Goal: Task Accomplishment & Management: Manage account settings

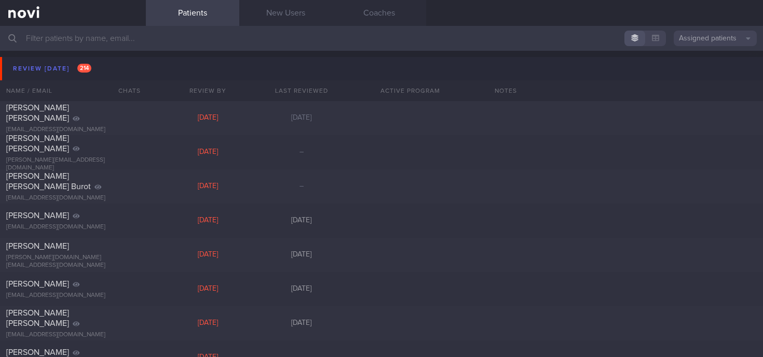
click at [36, 39] on input "text" at bounding box center [381, 38] width 763 height 25
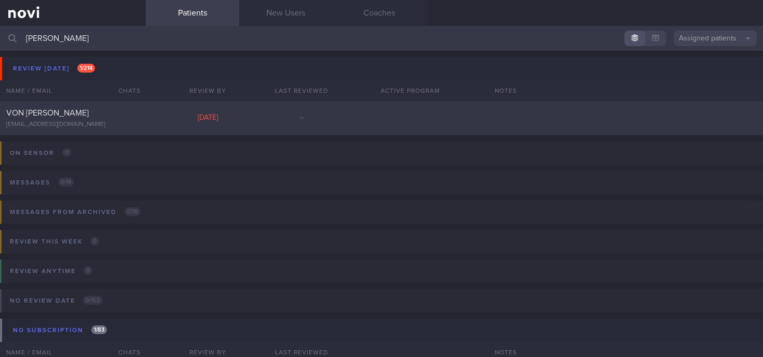
type input "[PERSON_NAME]"
click at [103, 128] on div "[EMAIL_ADDRESS][DOMAIN_NAME]" at bounding box center [72, 125] width 133 height 8
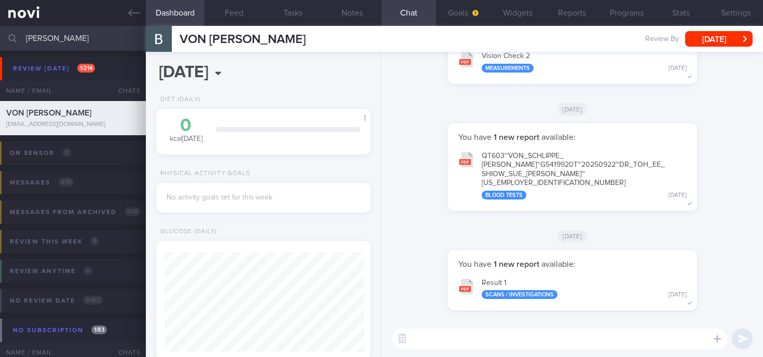
scroll to position [98, 196]
click at [442, 338] on textarea at bounding box center [560, 339] width 336 height 21
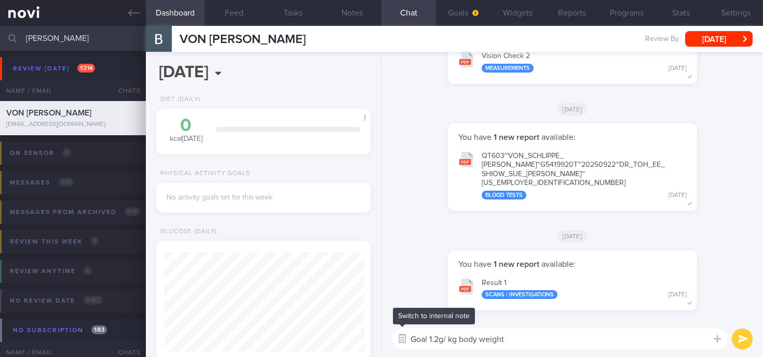
click at [410, 341] on button "button" at bounding box center [402, 339] width 19 height 19
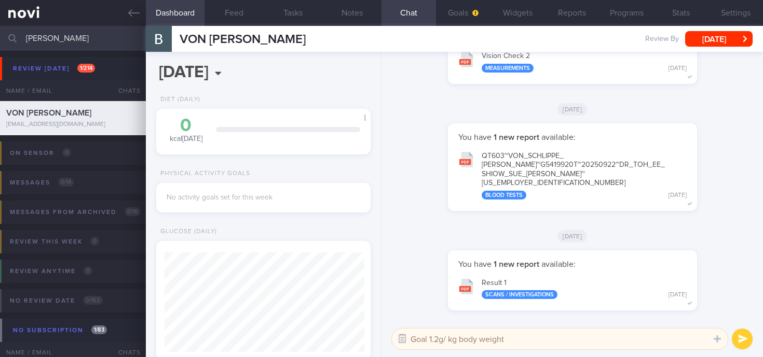
click at [401, 339] on button "button" at bounding box center [402, 339] width 19 height 19
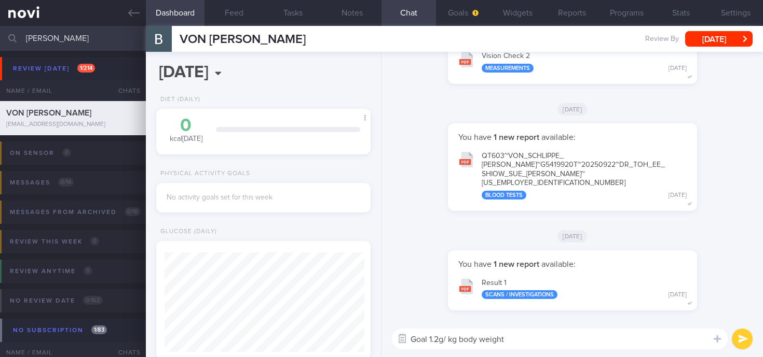
click at [408, 340] on button "button" at bounding box center [402, 339] width 19 height 19
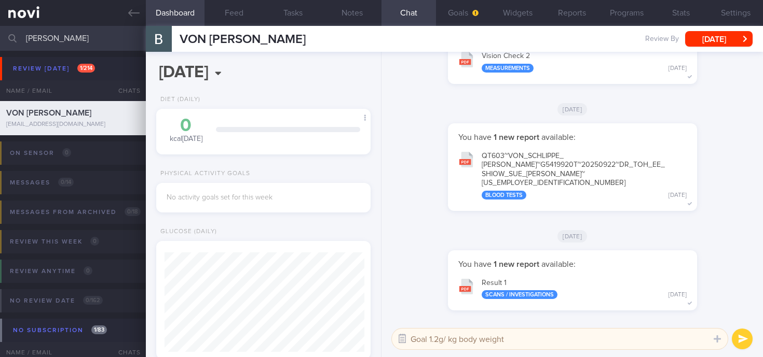
click at [403, 339] on button "button" at bounding box center [402, 339] width 19 height 19
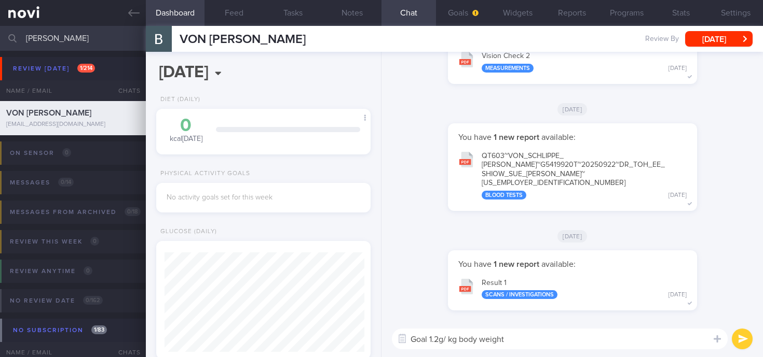
click at [530, 343] on textarea "Goal 1.2g/ kg body weight" at bounding box center [560, 339] width 336 height 21
click at [414, 341] on textarea "Goal 1.2g/ kg body weight" at bounding box center [560, 339] width 336 height 21
click at [570, 338] on textarea "Protein Goal 1.2g/ kg body weight" at bounding box center [560, 339] width 336 height 21
click at [554, 340] on textarea "Protein Goal 1.2g/ kg body weight" at bounding box center [560, 339] width 336 height 21
type textarea "Protein Goal 1.2g/ kg body weight 60-65g of protein daily"
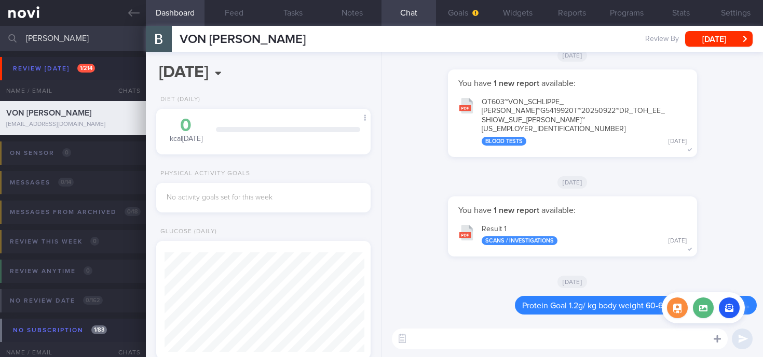
click at [719, 341] on icon at bounding box center [716, 339] width 7 height 9
click at [727, 312] on button "button" at bounding box center [729, 308] width 21 height 21
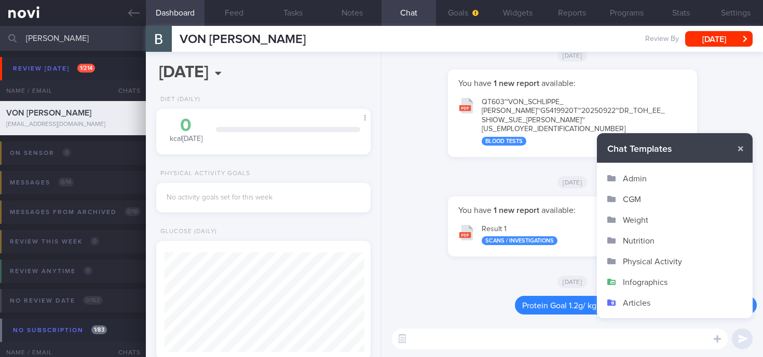
click at [626, 280] on button "Infographics" at bounding box center [675, 282] width 156 height 21
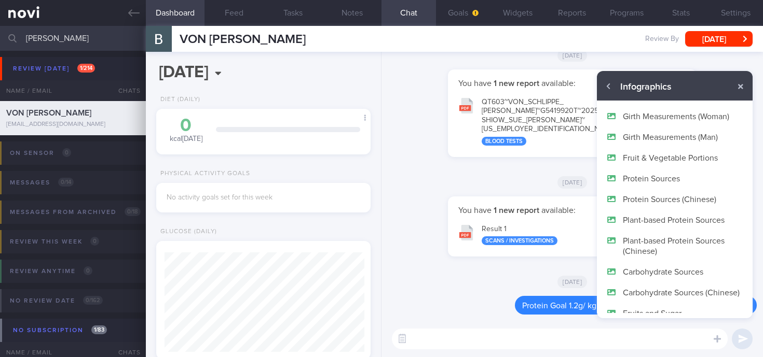
click at [659, 179] on button "Protein Sources" at bounding box center [675, 178] width 156 height 21
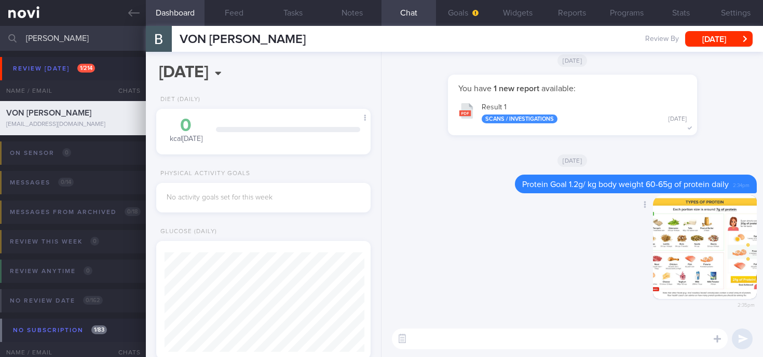
click at [686, 268] on button "button" at bounding box center [705, 248] width 104 height 104
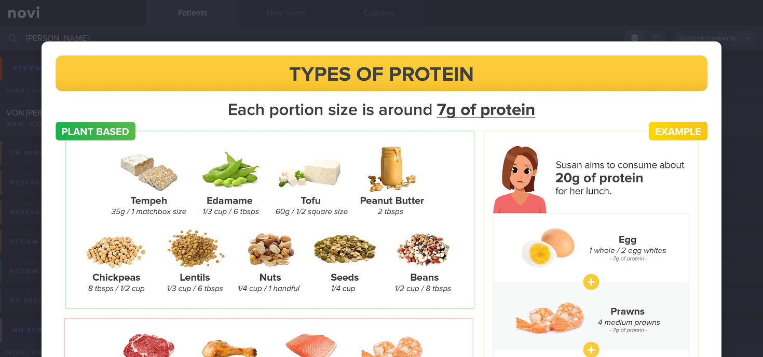
click at [463, 169] on img at bounding box center [382, 293] width 680 height 503
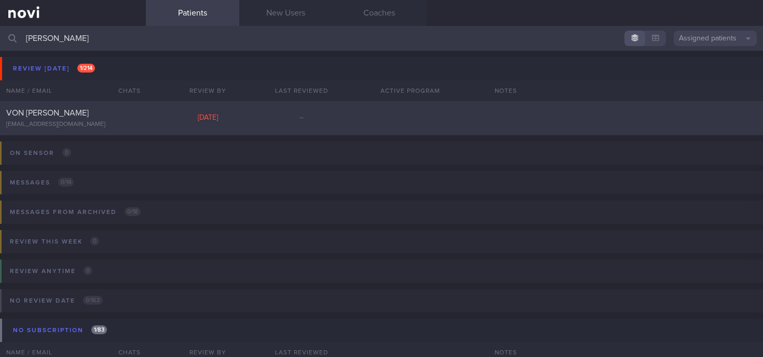
click at [73, 109] on span "VON [PERSON_NAME]" at bounding box center [47, 113] width 82 height 8
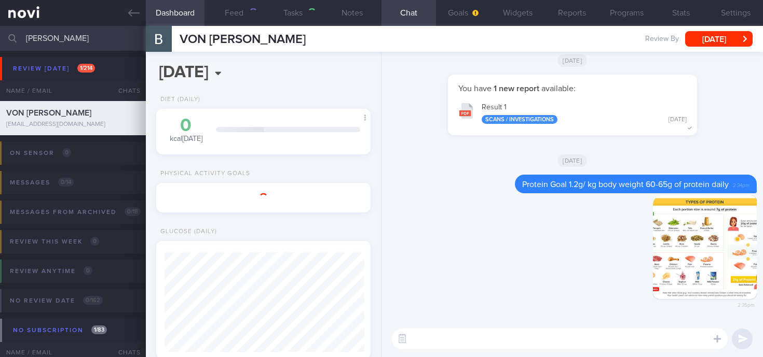
click at [73, 109] on span "VON [PERSON_NAME]" at bounding box center [48, 113] width 85 height 8
click at [680, 227] on button "button" at bounding box center [705, 248] width 104 height 104
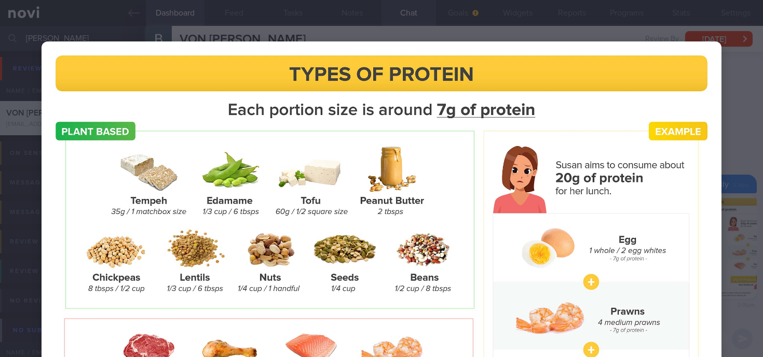
click at [680, 227] on img at bounding box center [382, 293] width 680 height 503
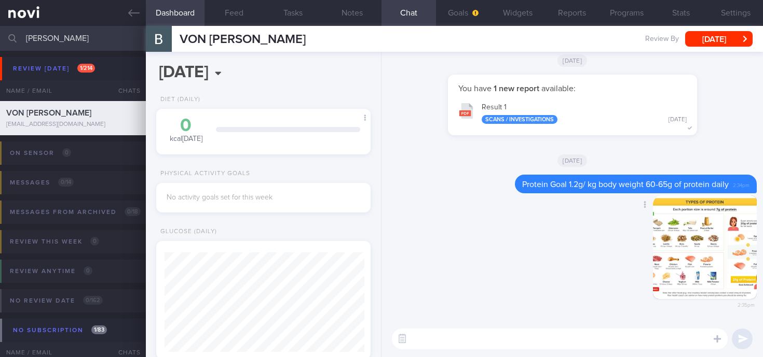
click at [680, 227] on button "button" at bounding box center [705, 248] width 104 height 104
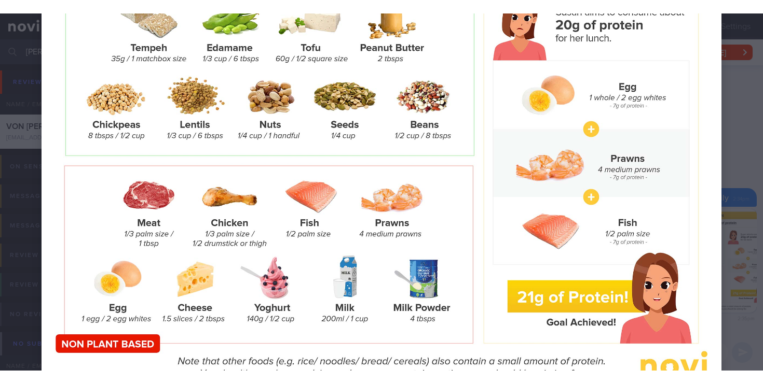
scroll to position [166, 0]
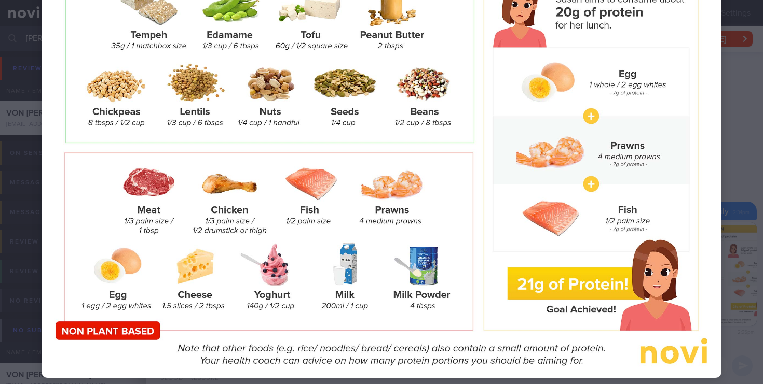
click at [733, 106] on div at bounding box center [381, 127] width 763 height 586
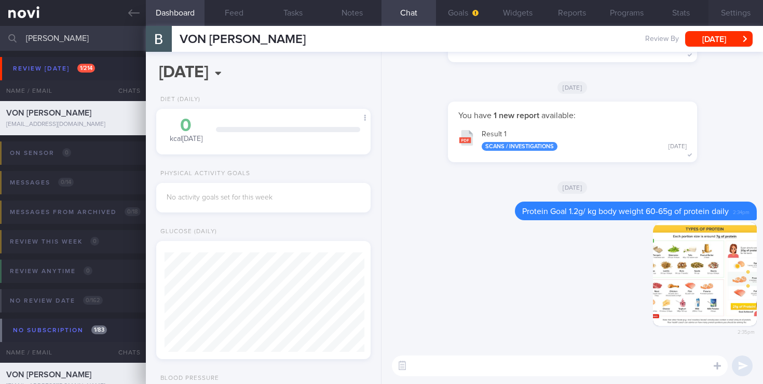
click at [722, 12] on button "Settings" at bounding box center [735, 13] width 54 height 26
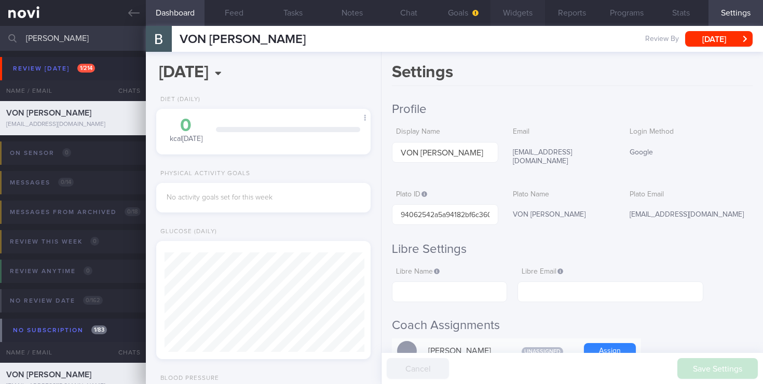
click at [519, 16] on button "Widgets" at bounding box center [517, 13] width 54 height 26
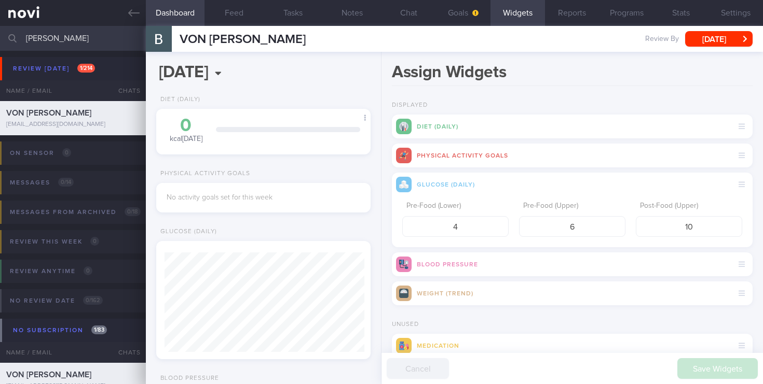
click at [469, 132] on div "Diet (Daily)" at bounding box center [572, 127] width 361 height 24
click at [738, 127] on icon at bounding box center [741, 126] width 6 height 7
click at [671, 134] on div "Diet (Daily)" at bounding box center [572, 127] width 361 height 24
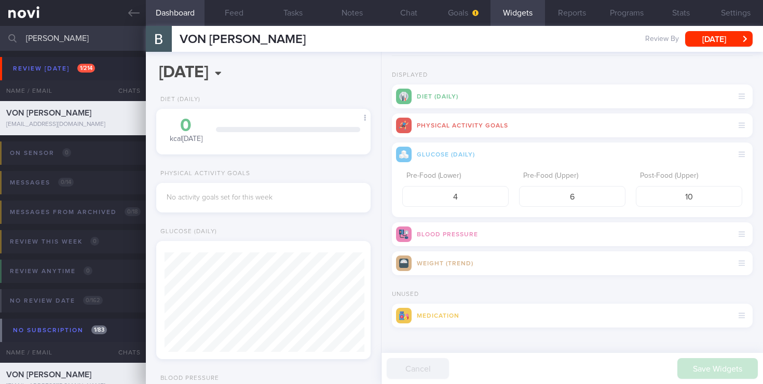
click at [486, 102] on div "Diet (Daily)" at bounding box center [572, 97] width 361 height 24
click at [513, 94] on div "Diet (Daily)" at bounding box center [572, 97] width 361 height 24
click at [364, 118] on icon at bounding box center [365, 118] width 3 height 6
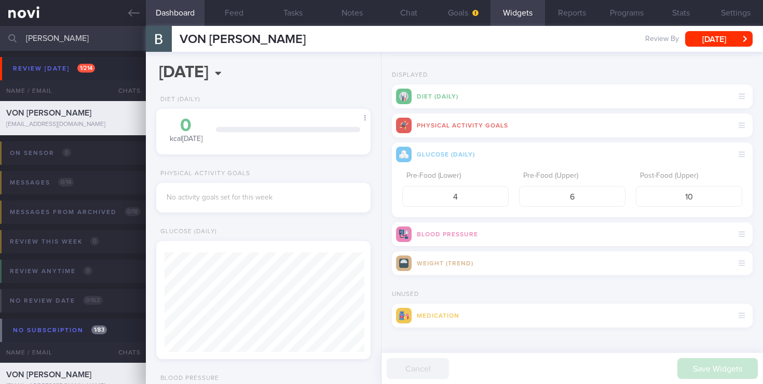
click at [446, 102] on div "Diet (Daily)" at bounding box center [572, 97] width 361 height 24
click at [748, 95] on div "Diet (Daily)" at bounding box center [572, 97] width 361 height 24
click at [618, 18] on button "Programs" at bounding box center [626, 13] width 54 height 26
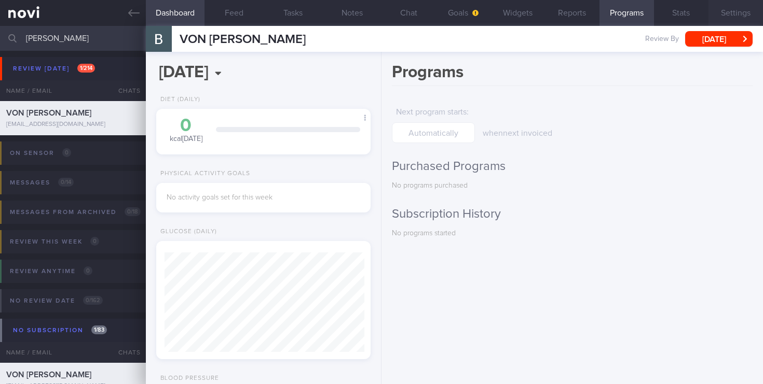
click at [722, 13] on button "Settings" at bounding box center [735, 13] width 54 height 26
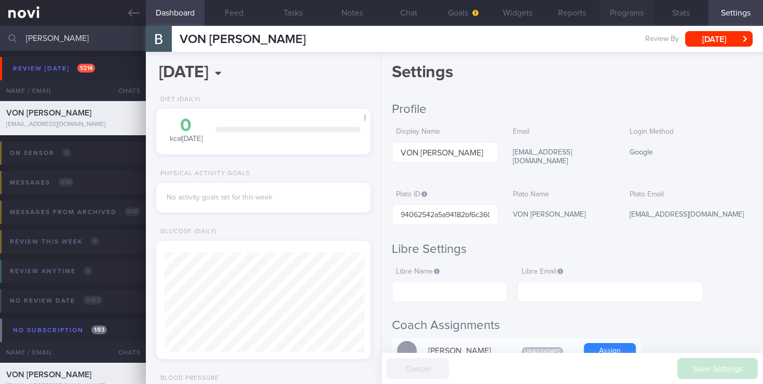
click at [620, 15] on button "Programs" at bounding box center [626, 13] width 54 height 26
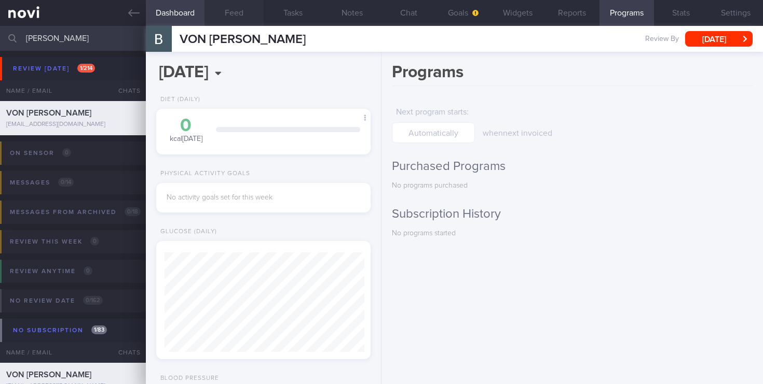
click at [241, 8] on button "Feed" at bounding box center [233, 13] width 59 height 26
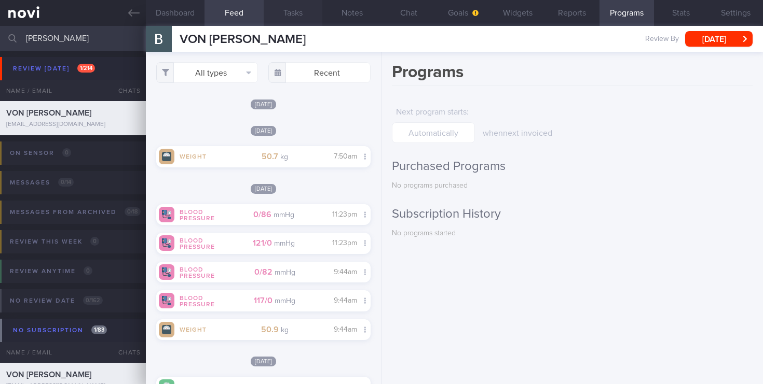
click at [287, 12] on button "Tasks" at bounding box center [293, 13] width 59 height 26
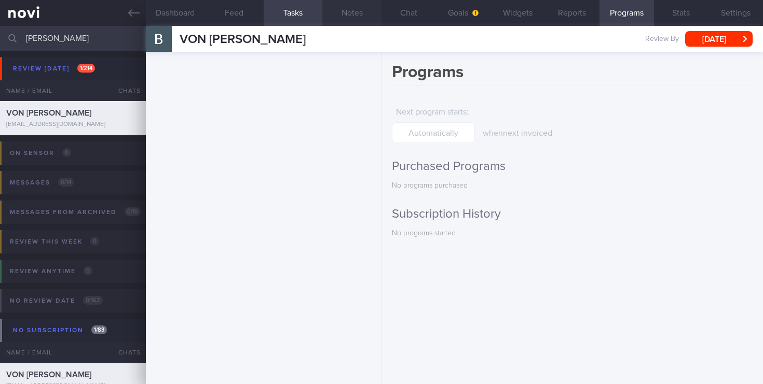
click at [343, 20] on button "Notes" at bounding box center [351, 13] width 59 height 26
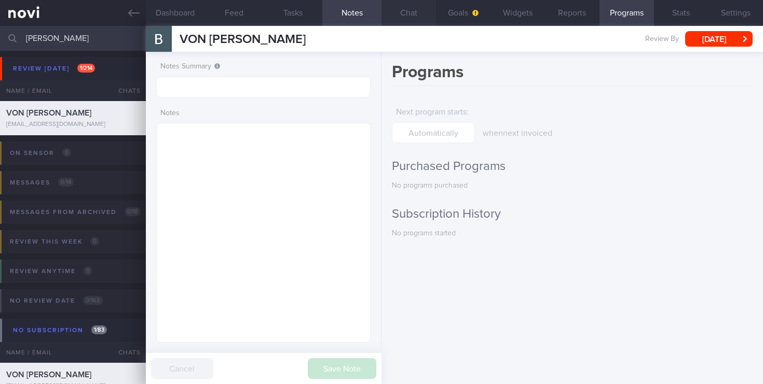
click at [407, 22] on button "Chat" at bounding box center [408, 13] width 54 height 26
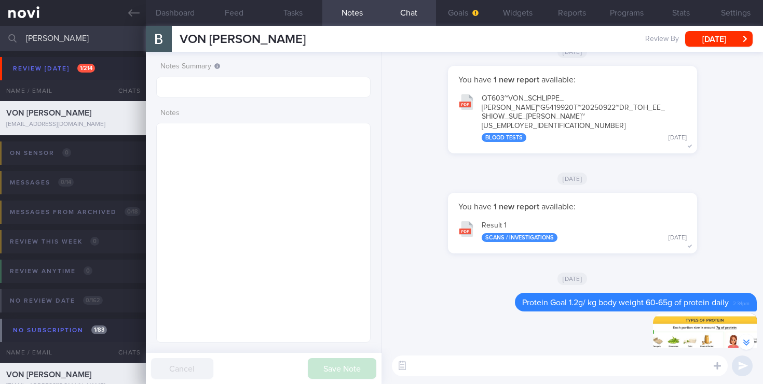
scroll to position [-86, 0]
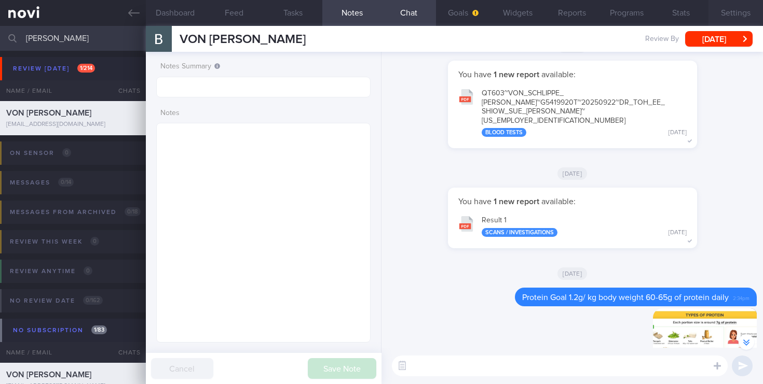
click at [728, 16] on button "Settings" at bounding box center [735, 13] width 54 height 26
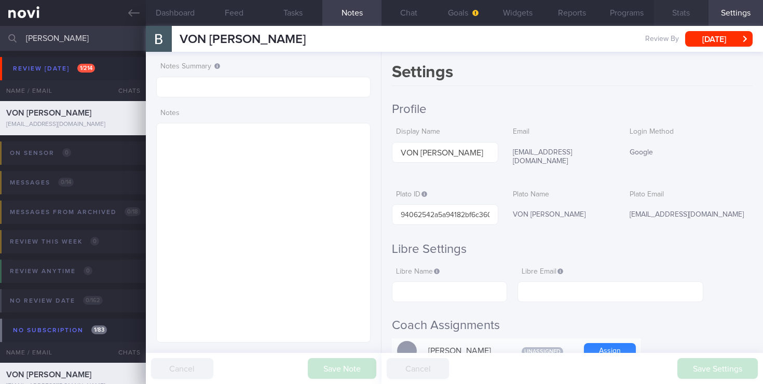
click at [684, 11] on button "Stats" at bounding box center [681, 13] width 54 height 26
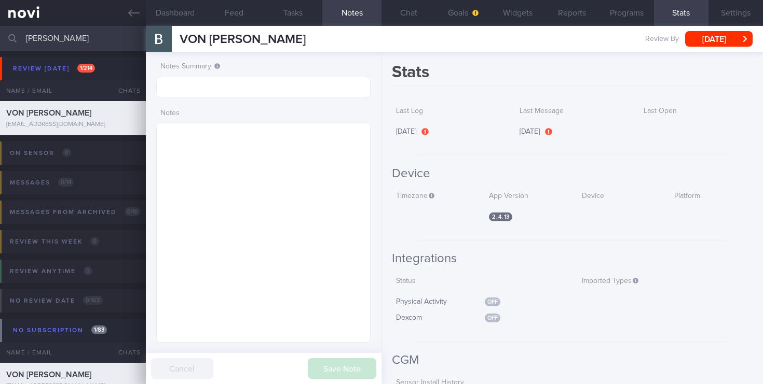
scroll to position [31, 0]
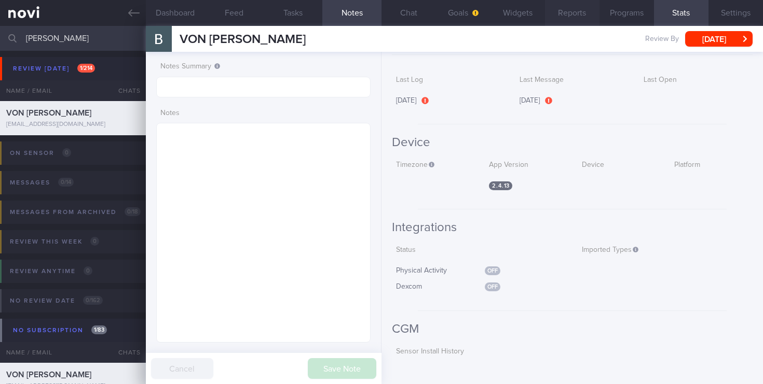
click at [577, 13] on button "Reports" at bounding box center [572, 13] width 54 height 26
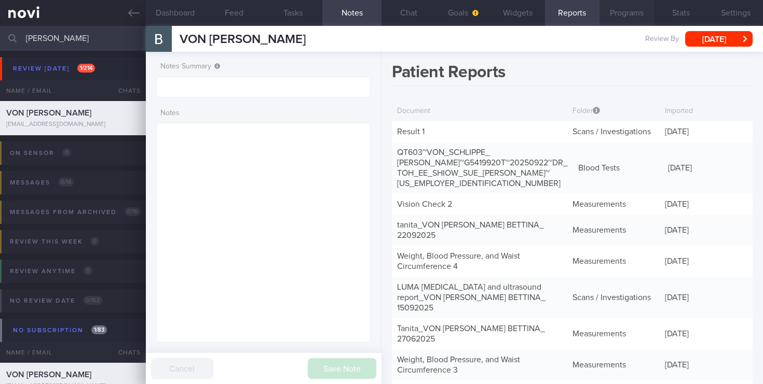
click at [614, 11] on button "Programs" at bounding box center [626, 13] width 54 height 26
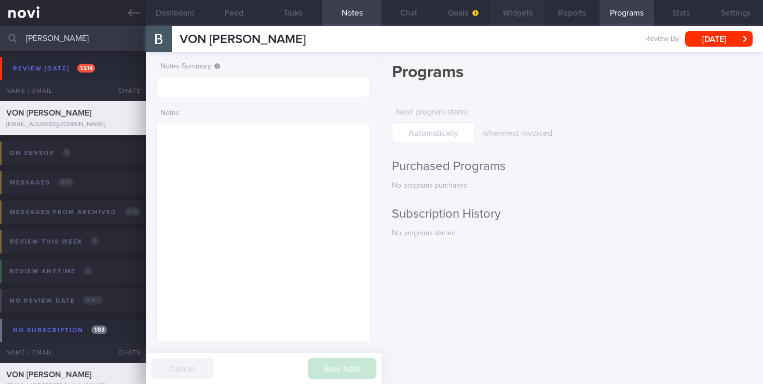
click at [516, 13] on button "Widgets" at bounding box center [517, 13] width 54 height 26
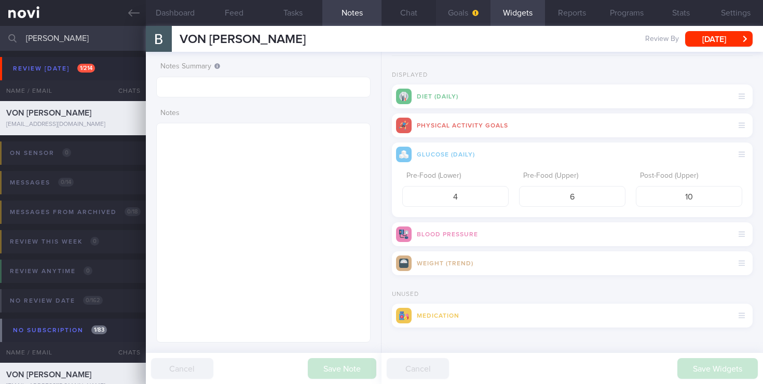
click at [459, 17] on button "Goals" at bounding box center [463, 13] width 54 height 26
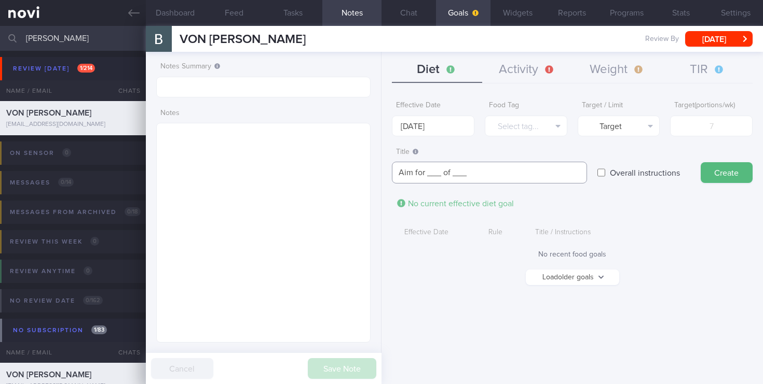
click at [433, 173] on textarea "Aim for ___ of ___" at bounding box center [489, 173] width 195 height 22
click at [479, 173] on textarea "Aim for _65g__ of ___" at bounding box center [489, 173] width 195 height 22
type textarea "Aim for _65g__ of ___protein"
click at [605, 170] on label "Overall instructions" at bounding box center [644, 172] width 80 height 21
click at [605, 170] on input "Overall instructions" at bounding box center [601, 172] width 8 height 21
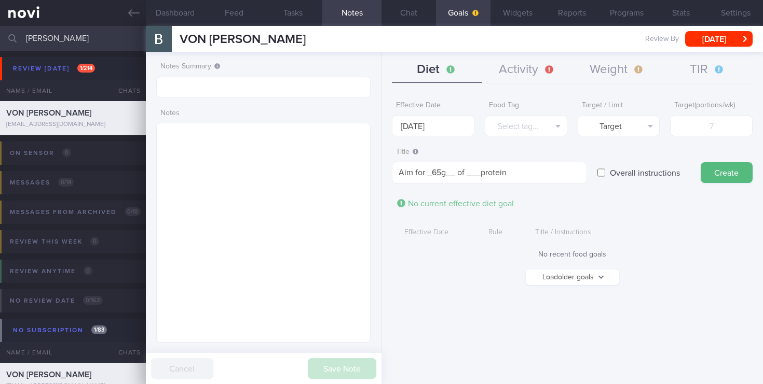
checkbox input "true"
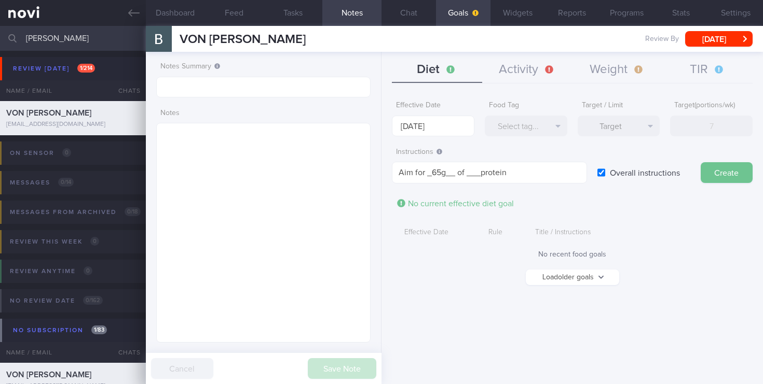
click at [726, 181] on button "Create" at bounding box center [726, 172] width 52 height 21
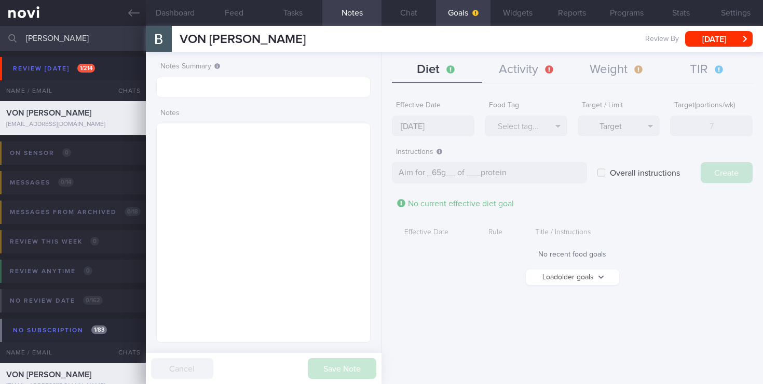
type textarea "Aim for ___ of ___"
checkbox input "false"
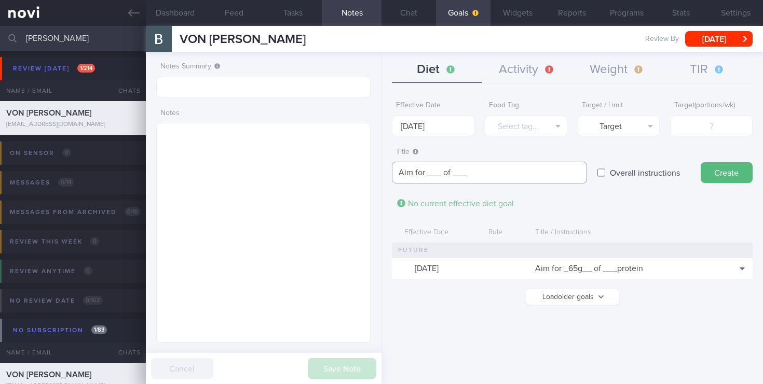
click at [434, 172] on textarea "Aim for ___ of ___" at bounding box center [489, 173] width 195 height 22
click at [475, 171] on textarea "Aim for __65g_ of ___" at bounding box center [489, 173] width 195 height 22
type textarea "Aim for __65g_ of __protein_"
click at [733, 174] on button "Create" at bounding box center [726, 172] width 52 height 21
click at [551, 124] on button "Select tag..." at bounding box center [526, 126] width 82 height 21
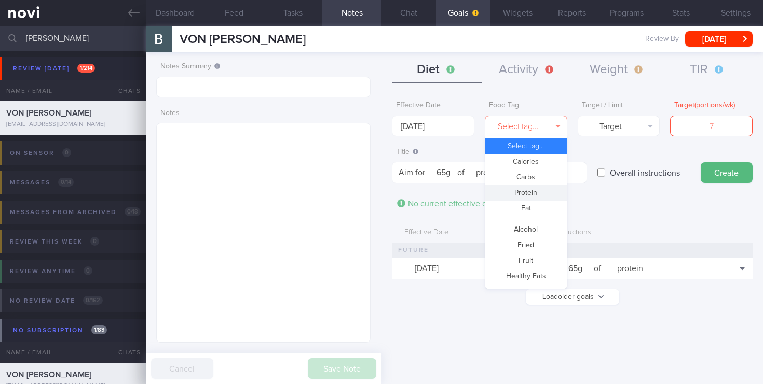
click at [539, 197] on button "Protein" at bounding box center [525, 193] width 81 height 16
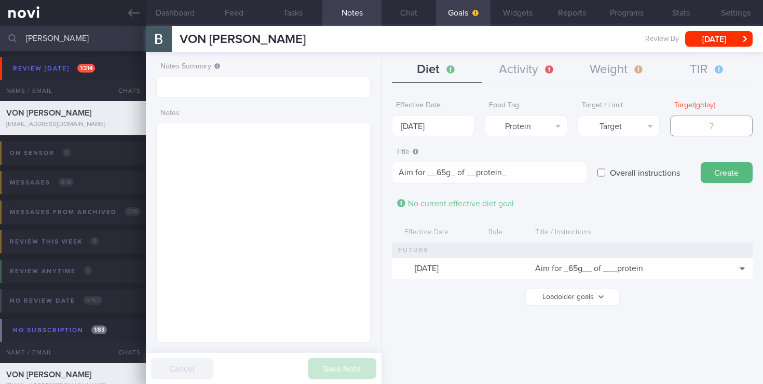
click at [706, 125] on input "number" at bounding box center [711, 126] width 82 height 21
type input "65"
click at [728, 174] on button "Create" at bounding box center [726, 172] width 52 height 21
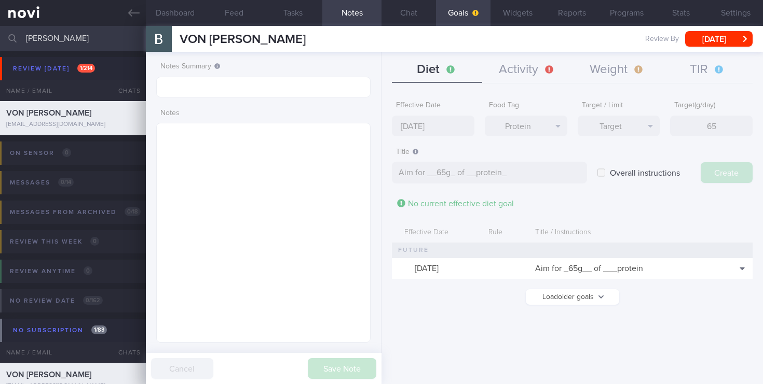
type textarea "Aim for ___ of ___"
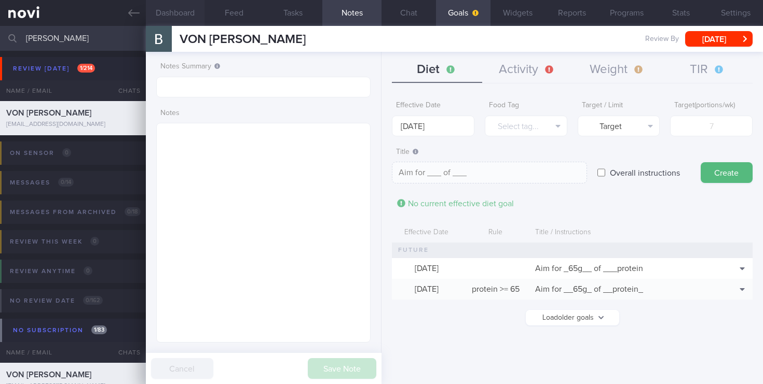
click at [170, 7] on button "Dashboard" at bounding box center [175, 13] width 59 height 26
